Goal: Information Seeking & Learning: Learn about a topic

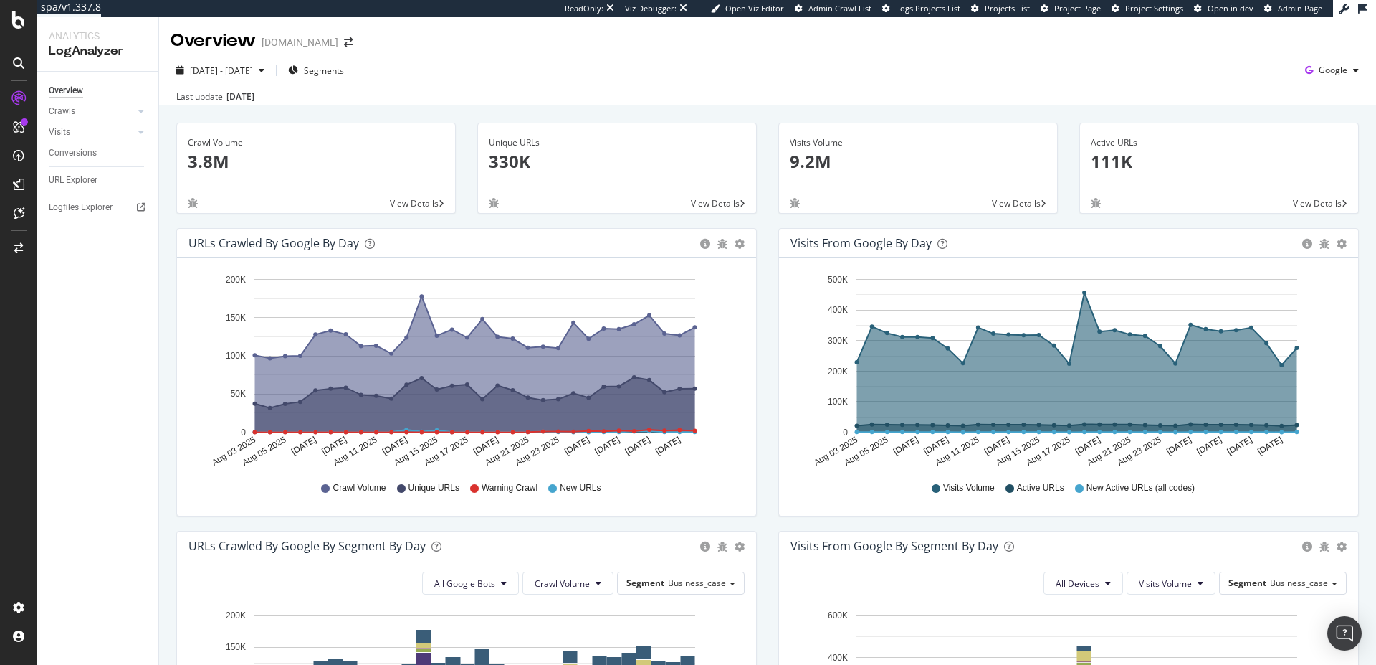
click at [1087, 0] on div "ReadOnly: Viz Debugger: Open Viz Editor Admin Crawl List Logs Projects List Pro…" at bounding box center [949, 8] width 768 height 17
click at [1082, 9] on span "Project Page" at bounding box center [1078, 8] width 47 height 11
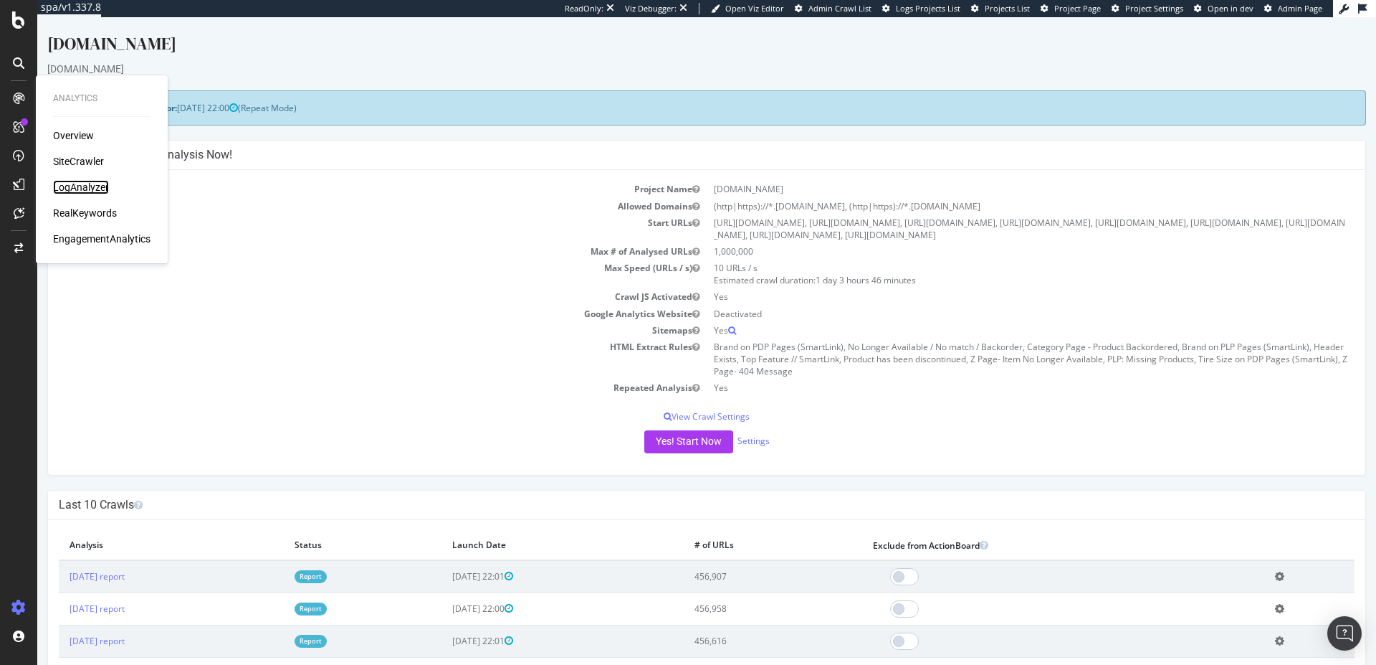
click at [82, 189] on div "LogAnalyzer" at bounding box center [81, 187] width 56 height 14
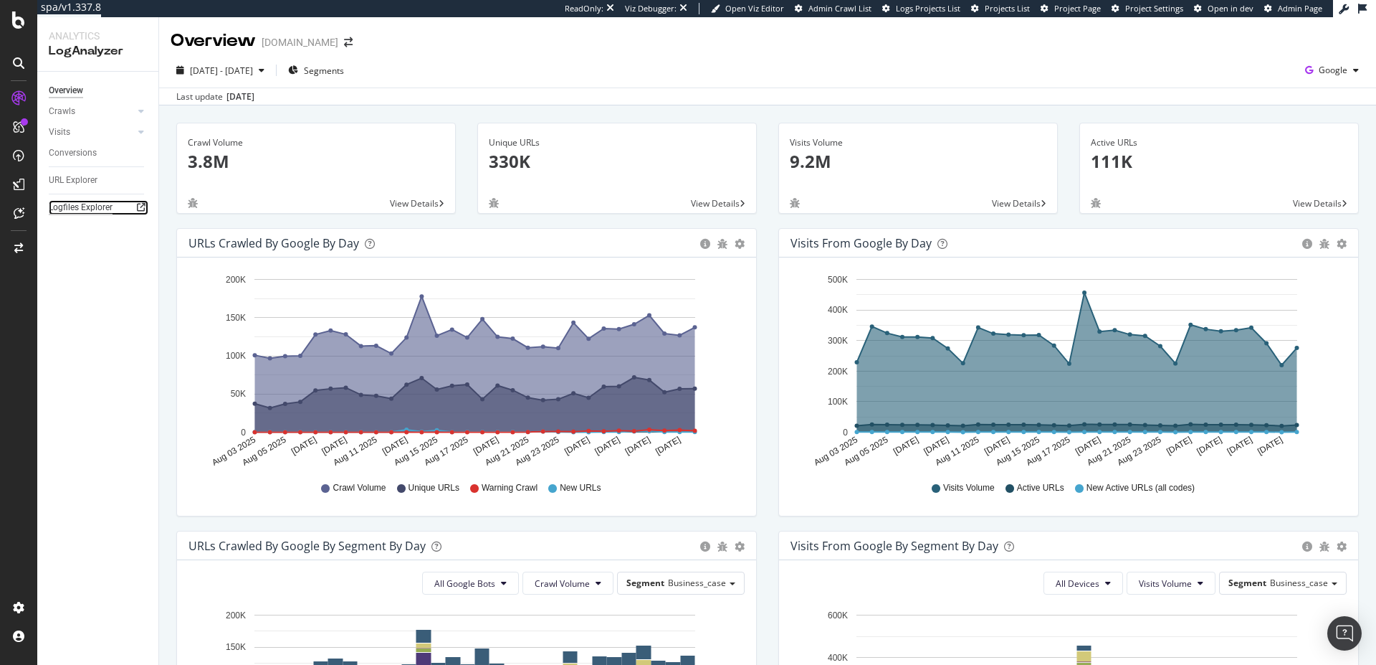
click at [93, 204] on div "Logfiles Explorer" at bounding box center [81, 207] width 64 height 15
click at [95, 214] on div "Logfiles Explorer" at bounding box center [81, 207] width 64 height 15
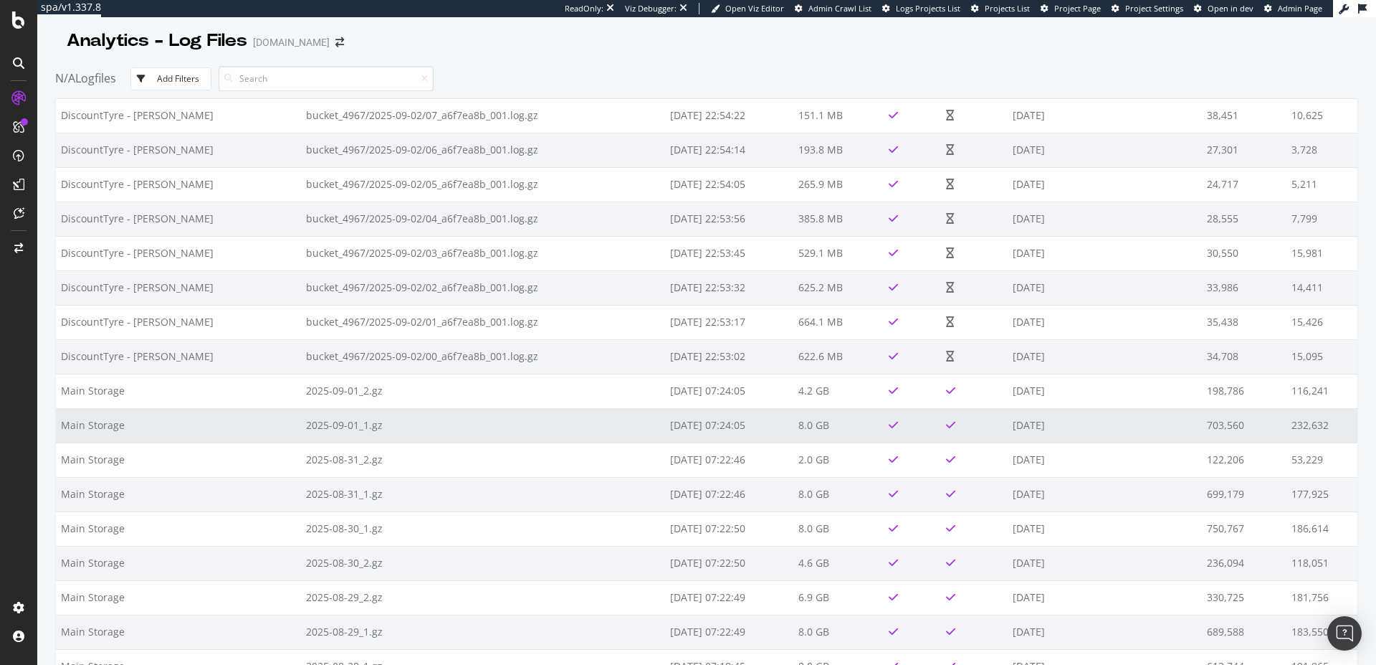
scroll to position [516, 0]
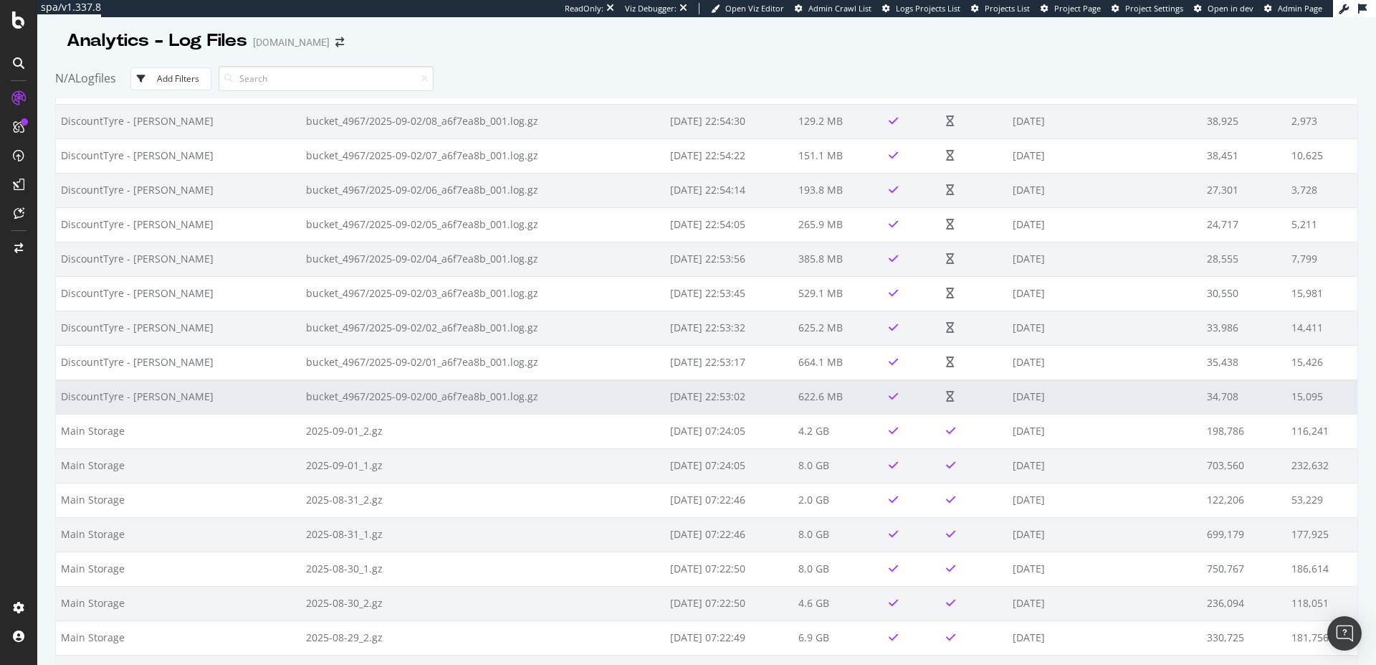
click at [746, 402] on td "2025-09-02 22:53:02" at bounding box center [729, 396] width 128 height 34
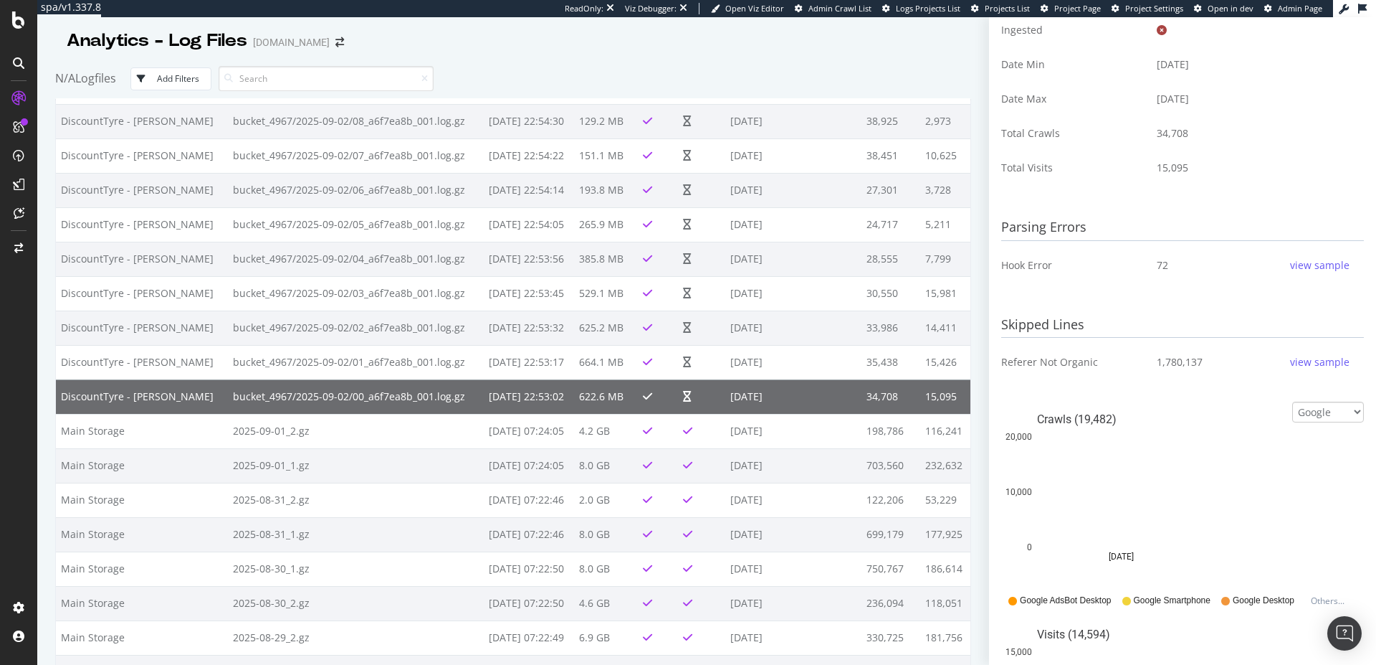
scroll to position [387, 0]
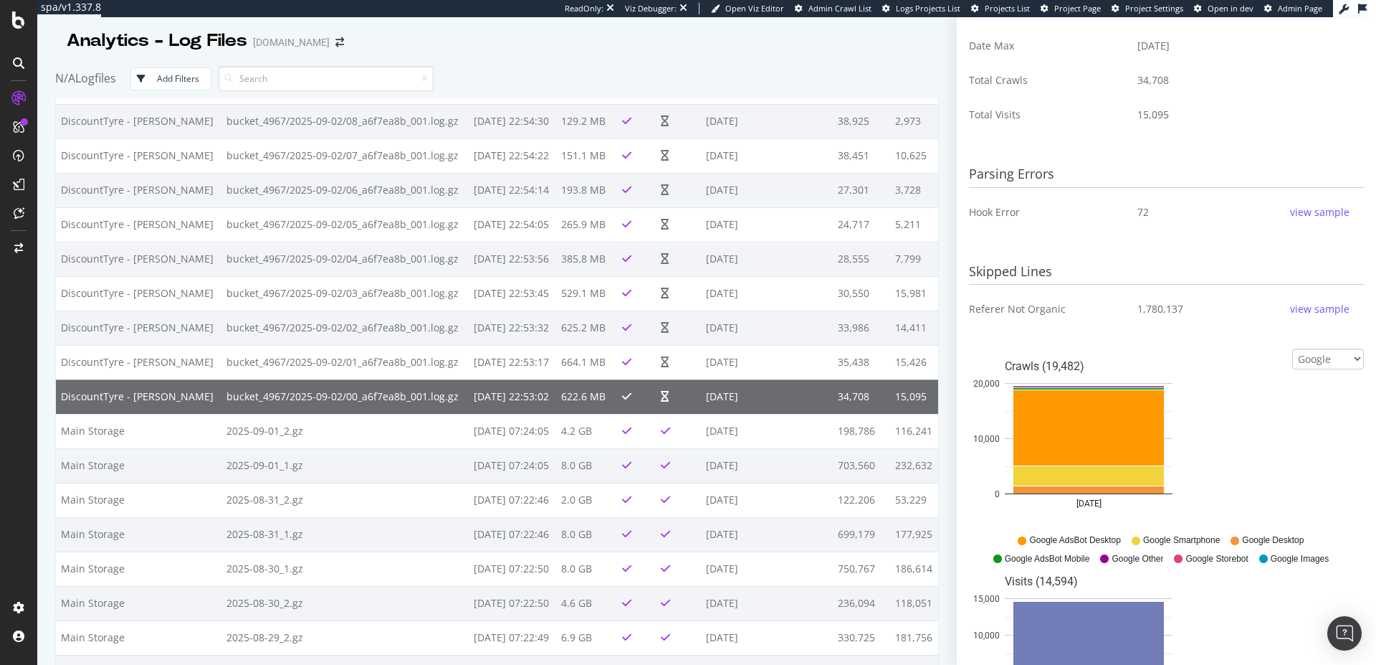
click at [1295, 209] on div "view sample" at bounding box center [1320, 212] width 60 height 14
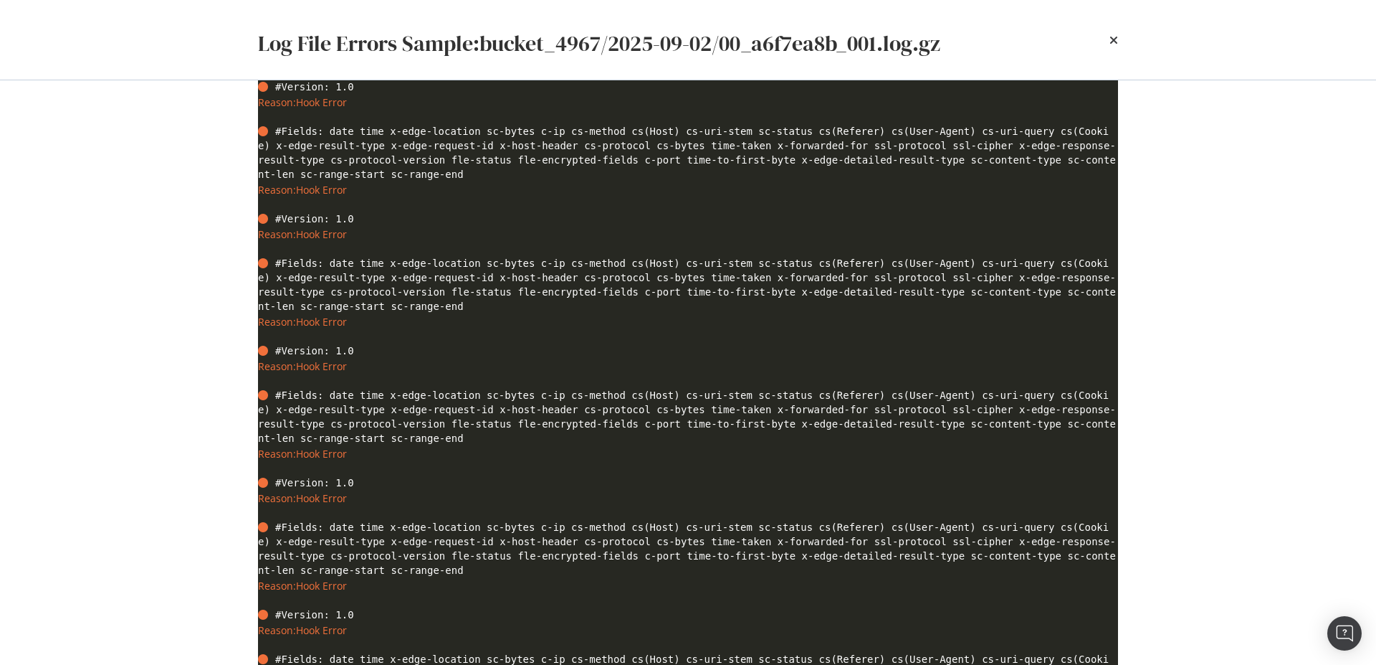
scroll to position [249, 0]
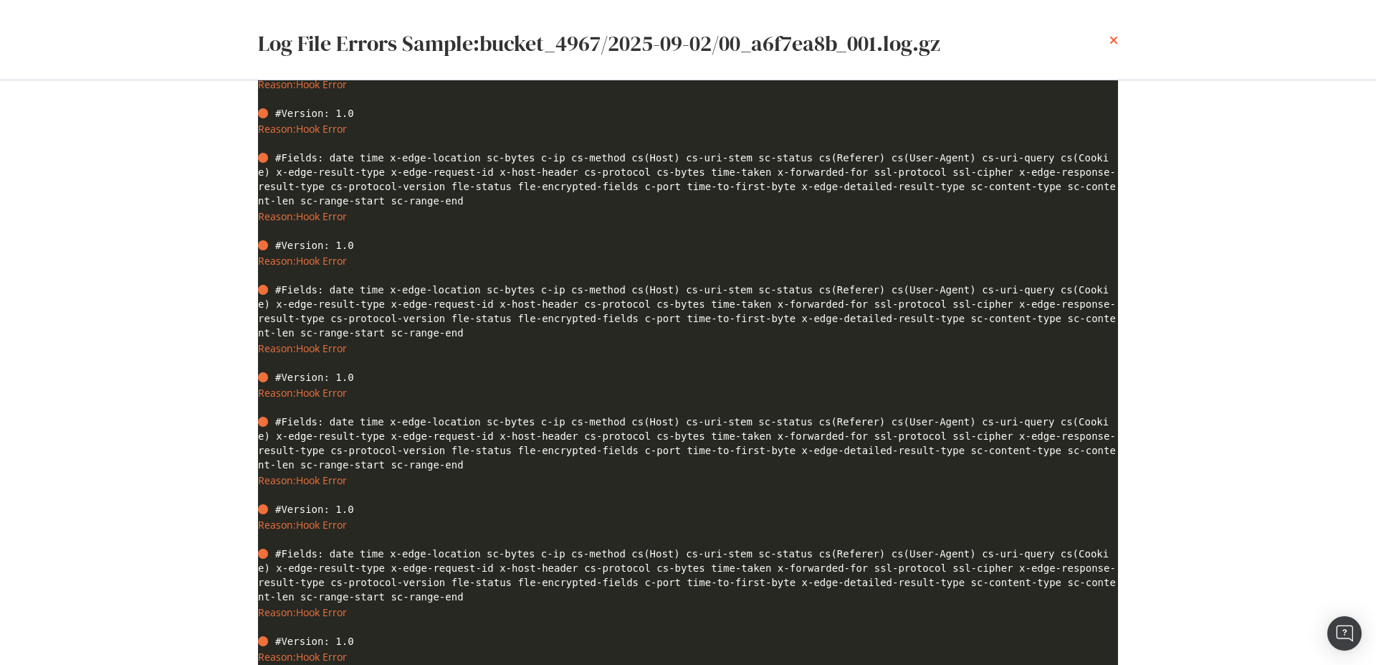
click at [1110, 45] on icon "times" at bounding box center [1114, 39] width 9 height 11
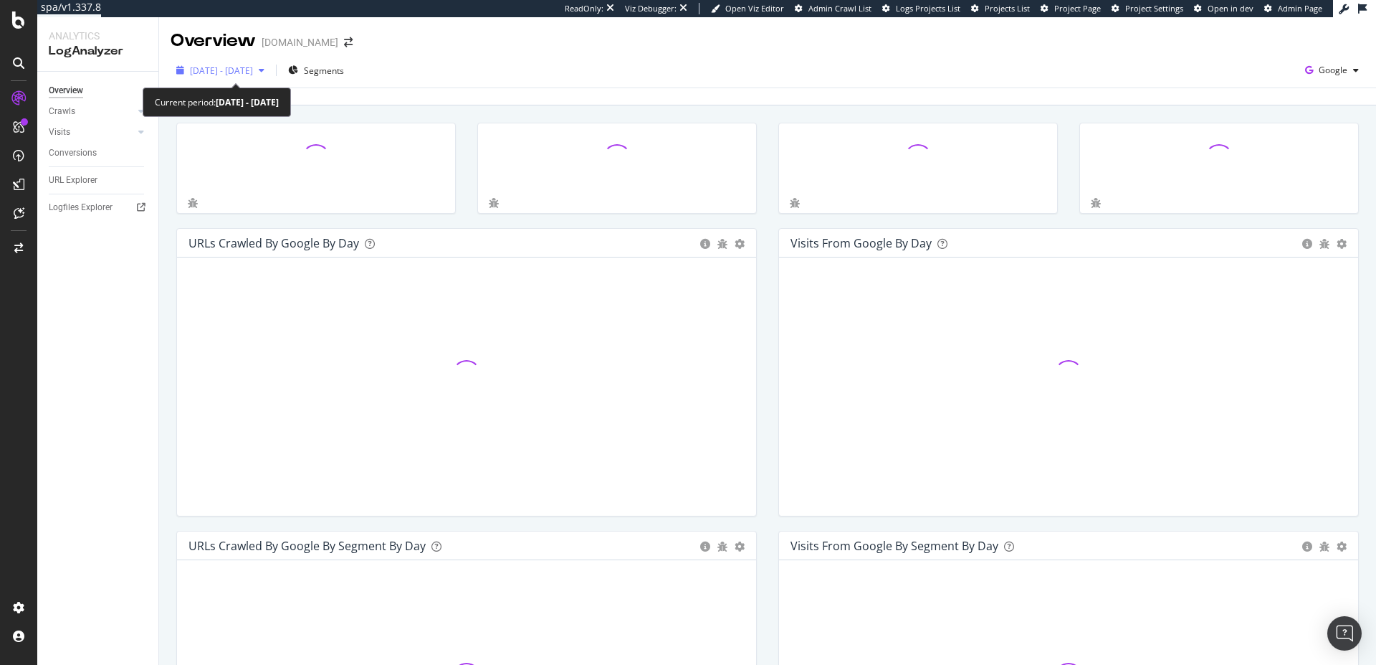
click at [201, 70] on span "2025 Aug. 3rd - Sep. 1st" at bounding box center [221, 71] width 63 height 12
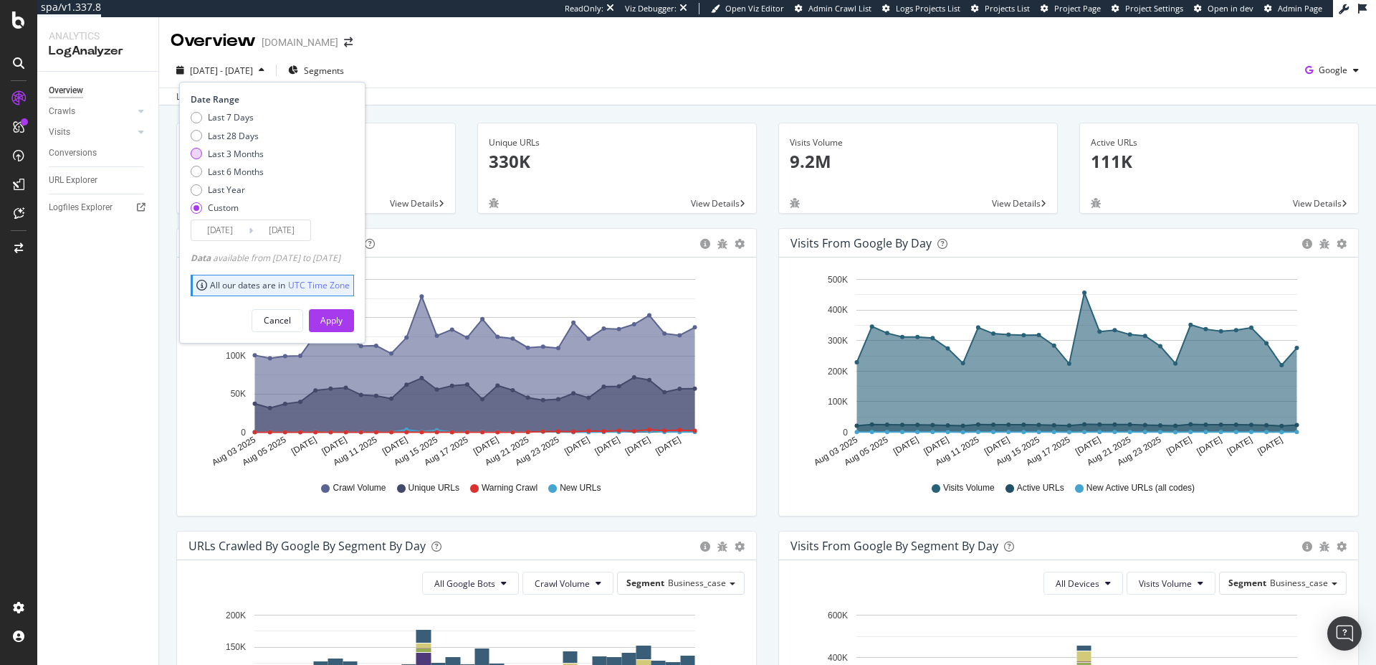
click at [235, 156] on div "Last 3 Months" at bounding box center [236, 154] width 56 height 12
type input "2025/06/03"
type input "2025/09/02"
click at [343, 318] on div "Apply" at bounding box center [331, 320] width 22 height 12
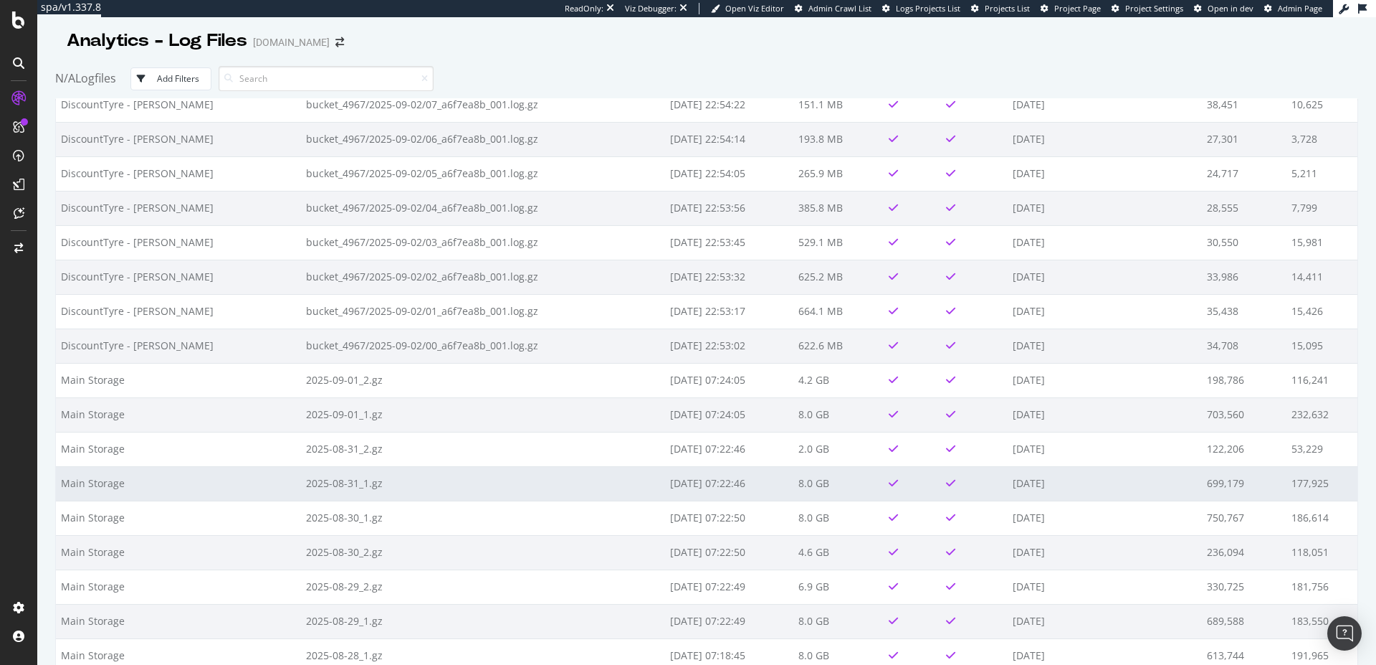
scroll to position [654, 0]
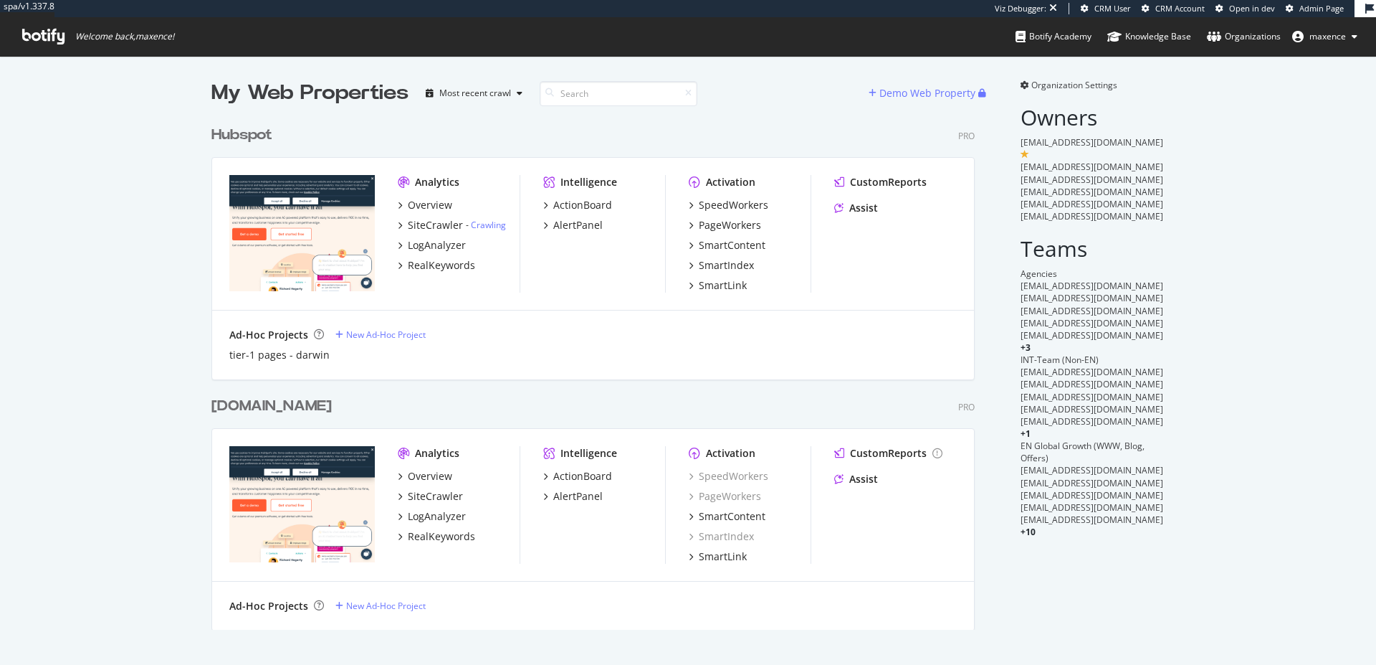
scroll to position [511, 764]
click at [257, 134] on div "Hubspot" at bounding box center [241, 135] width 61 height 21
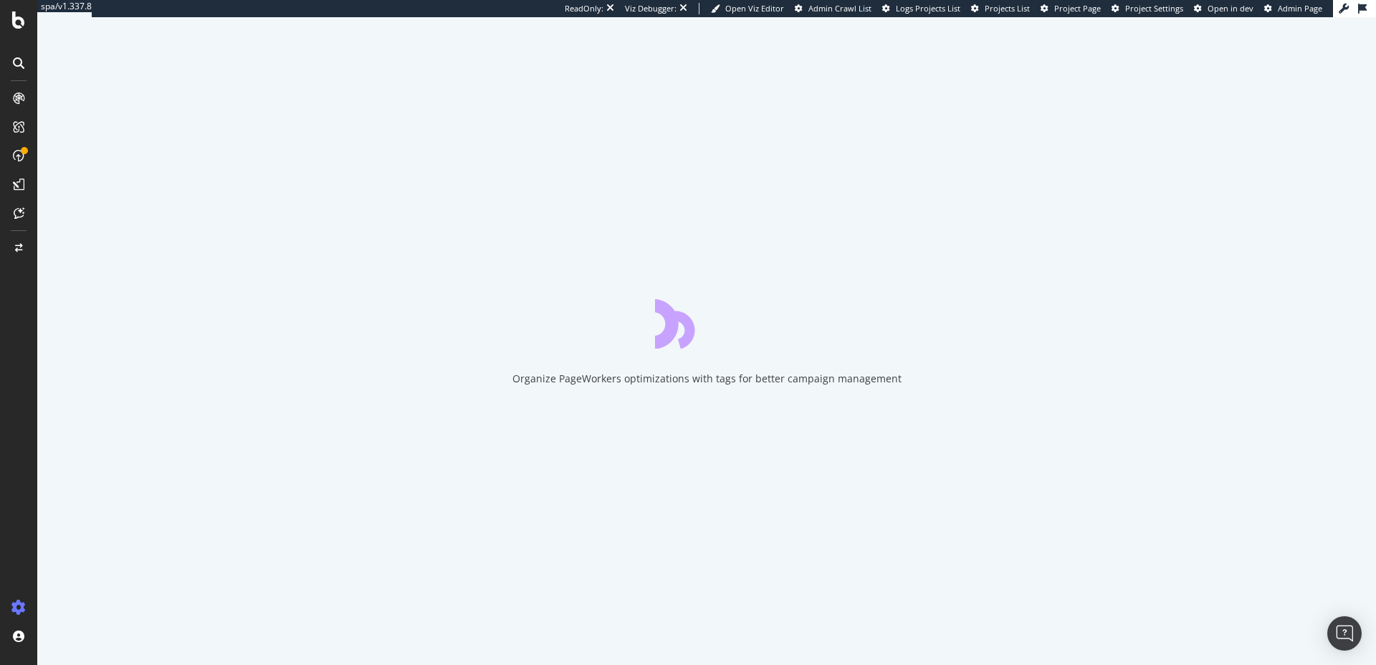
click at [1086, 9] on span "Project Page" at bounding box center [1078, 8] width 47 height 11
